Goal: Navigation & Orientation: Find specific page/section

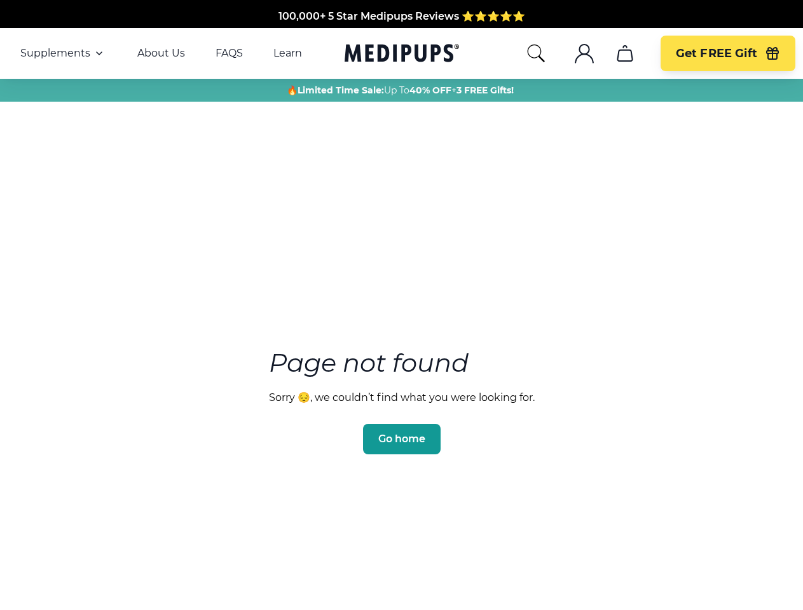
click at [401, 305] on section "Page not found Sorry 😔, we couldn’t find what you were looking for. Go home" at bounding box center [401, 371] width 803 height 488
click at [63, 53] on span "Supplements" at bounding box center [55, 53] width 70 height 13
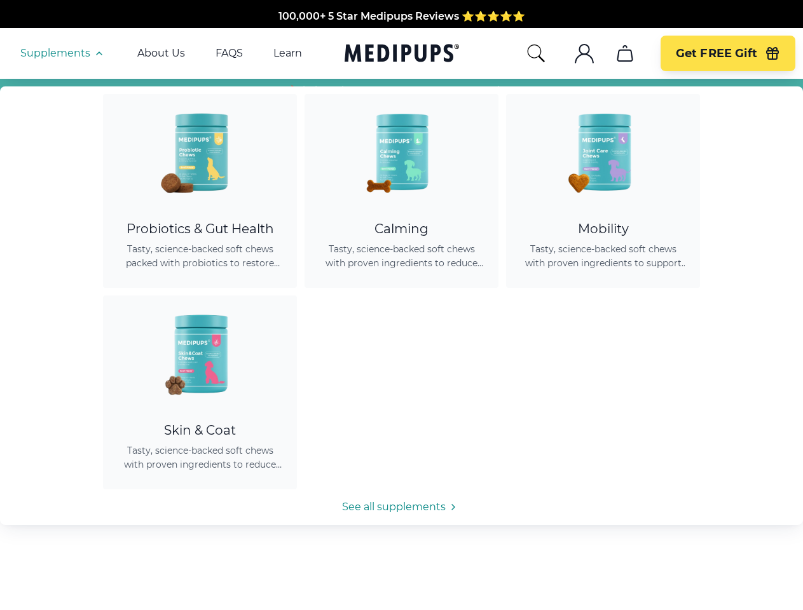
click at [98, 53] on icon "button" at bounding box center [99, 53] width 15 height 15
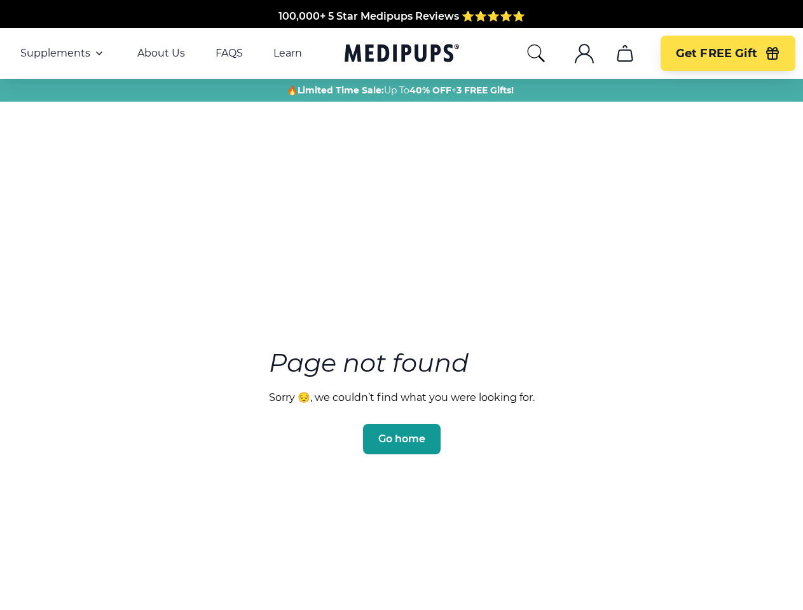
click at [535, 53] on icon "search" at bounding box center [536, 53] width 20 height 20
click at [584, 53] on icon ".cls-1{fill:none;stroke:currentColor;stroke-miterlimit:10;stroke-width:1.5px;}" at bounding box center [584, 53] width 20 height 20
click at [624, 53] on icon "cart" at bounding box center [625, 53] width 20 height 20
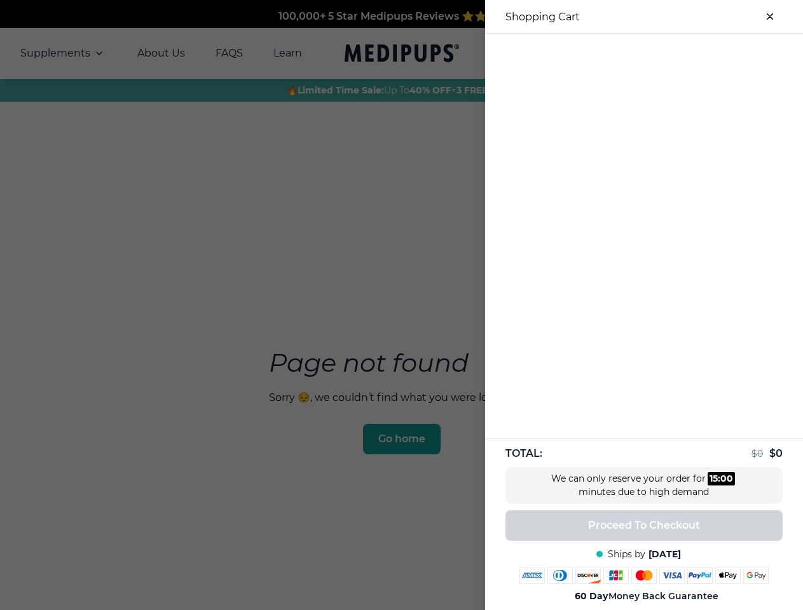
click at [624, 53] on div at bounding box center [401, 305] width 803 height 610
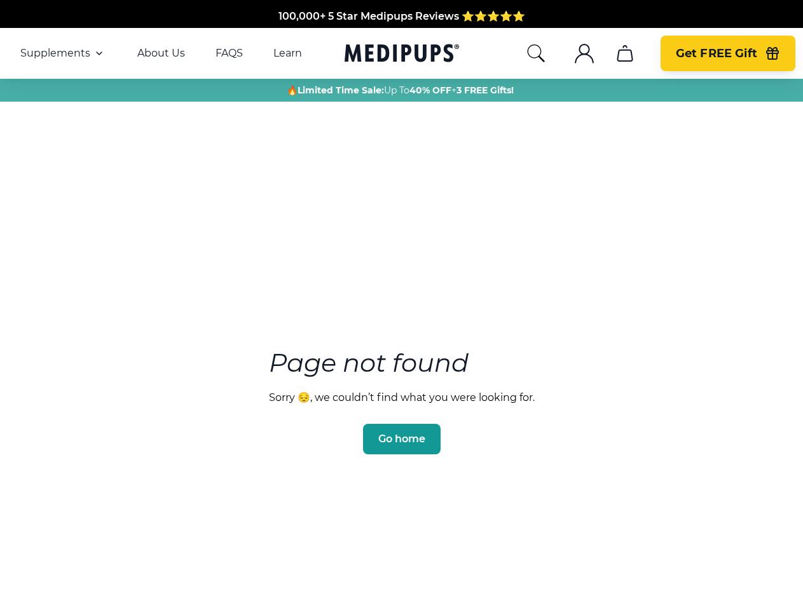
click at [727, 53] on span "Get FREE Gift" at bounding box center [716, 53] width 81 height 15
